Goal: Task Accomplishment & Management: Manage account settings

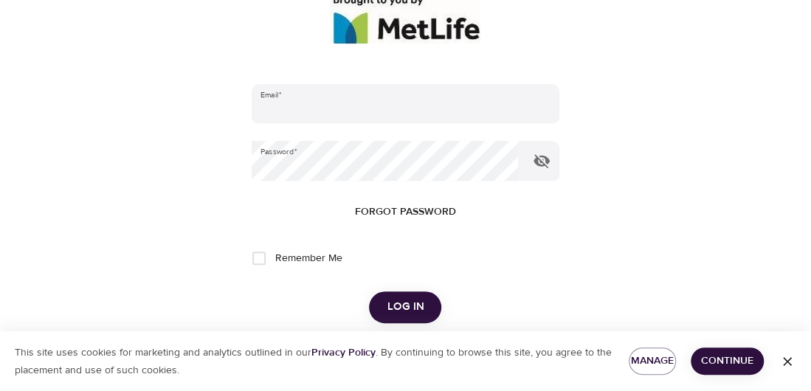
scroll to position [221, 0]
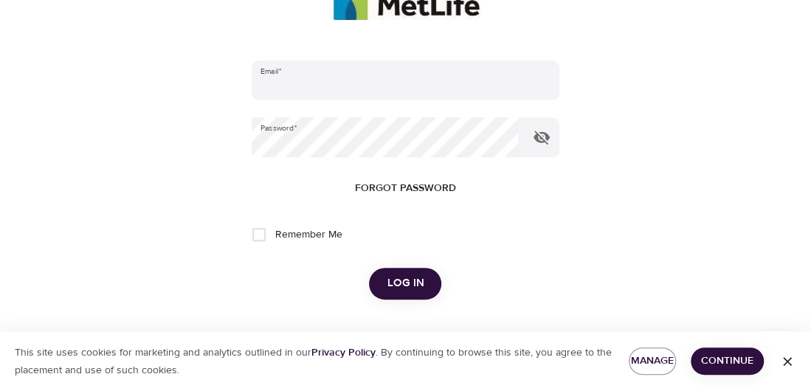
type input "[EMAIL_ADDRESS][DOMAIN_NAME]"
click at [251, 231] on input "Remember Me" at bounding box center [258, 234] width 31 height 31
checkbox input "true"
click at [415, 282] on span "Log in" at bounding box center [405, 283] width 37 height 19
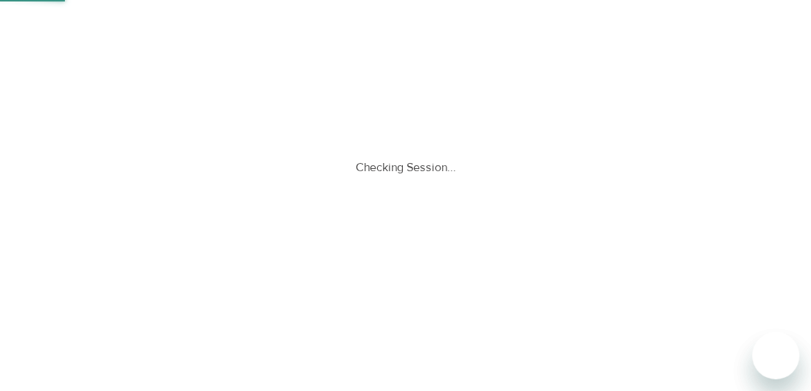
scroll to position [0, 0]
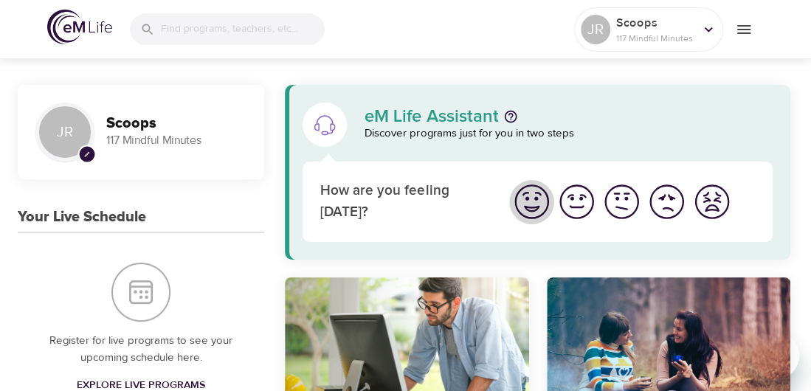
click at [533, 206] on img "I'm feeling great" at bounding box center [531, 202] width 41 height 41
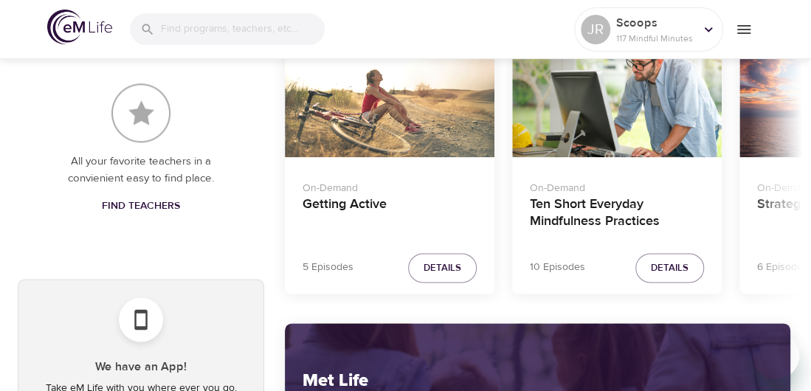
scroll to position [664, 0]
